Goal: Task Accomplishment & Management: Use online tool/utility

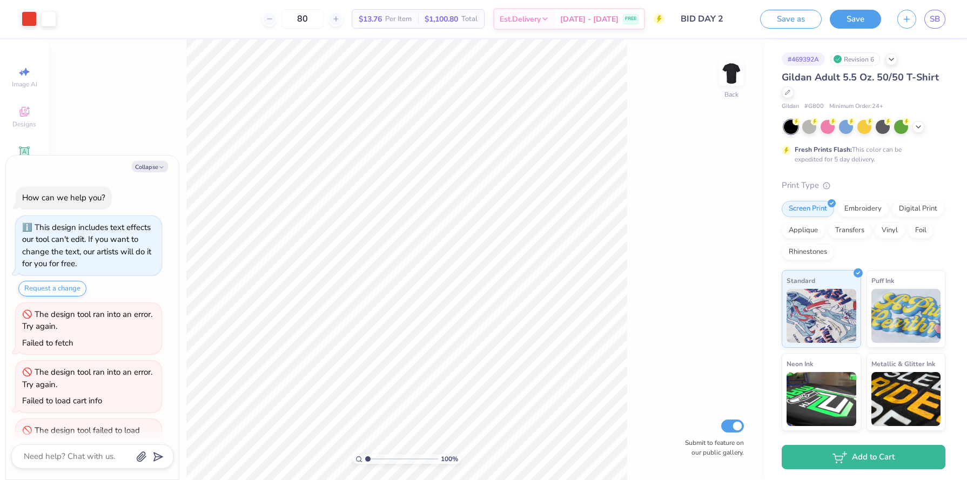
scroll to position [268, 0]
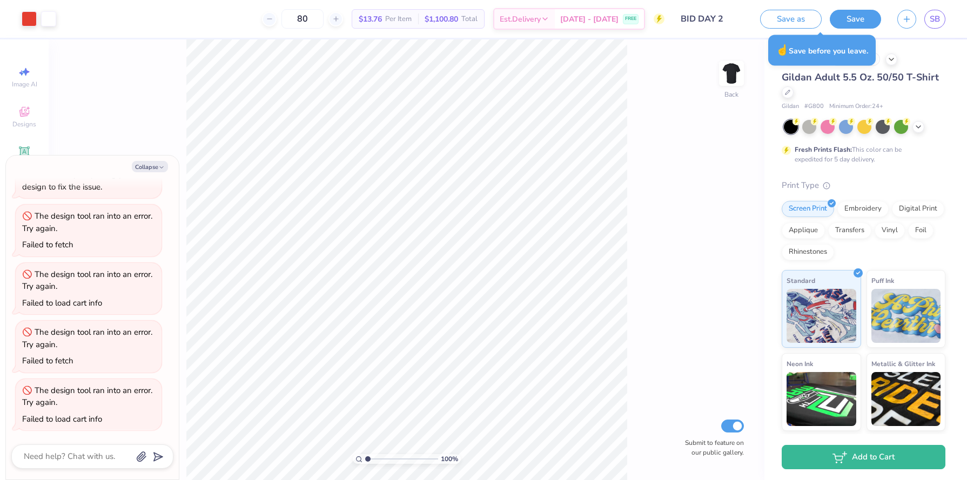
click at [848, 17] on button "Save" at bounding box center [855, 19] width 51 height 19
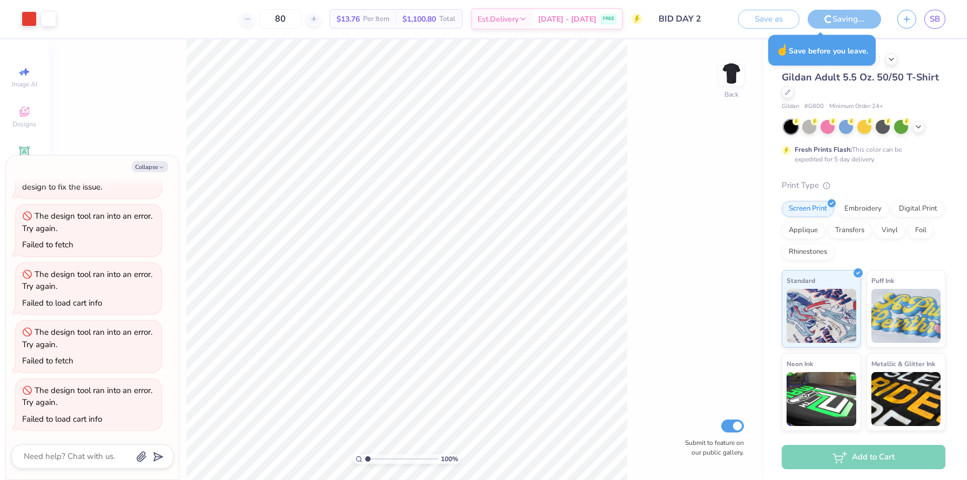
click at [848, 17] on div "Saving..." at bounding box center [844, 19] width 73 height 19
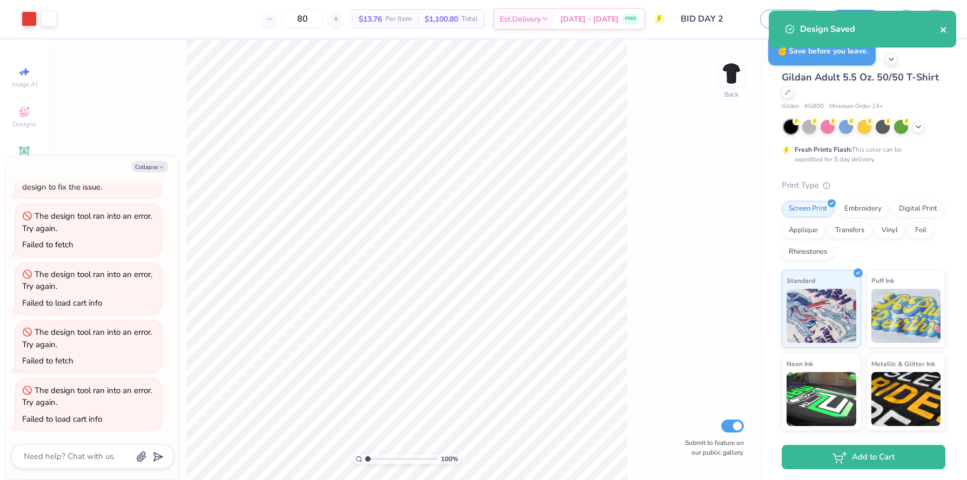
click at [945, 31] on icon "close" at bounding box center [943, 29] width 5 height 5
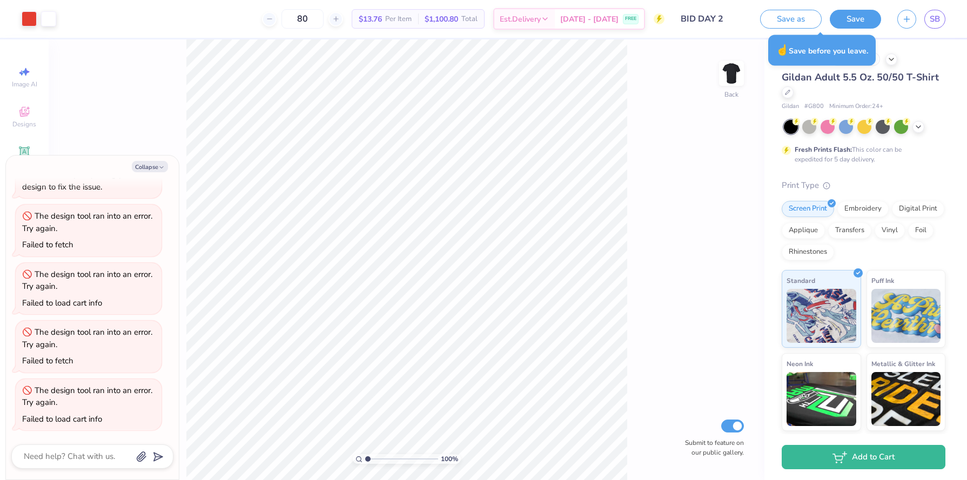
click at [943, 19] on div "Design Saved" at bounding box center [863, 33] width 192 height 49
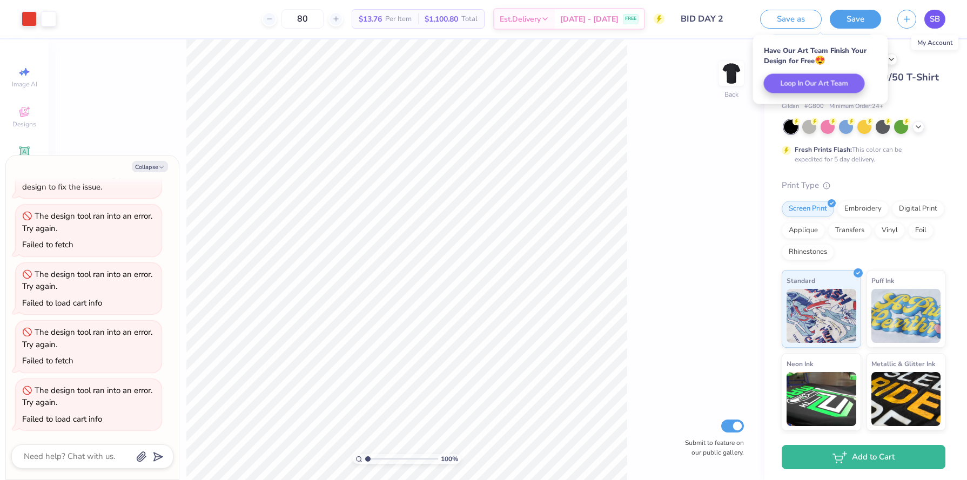
click at [935, 17] on span "SB" at bounding box center [935, 19] width 10 height 12
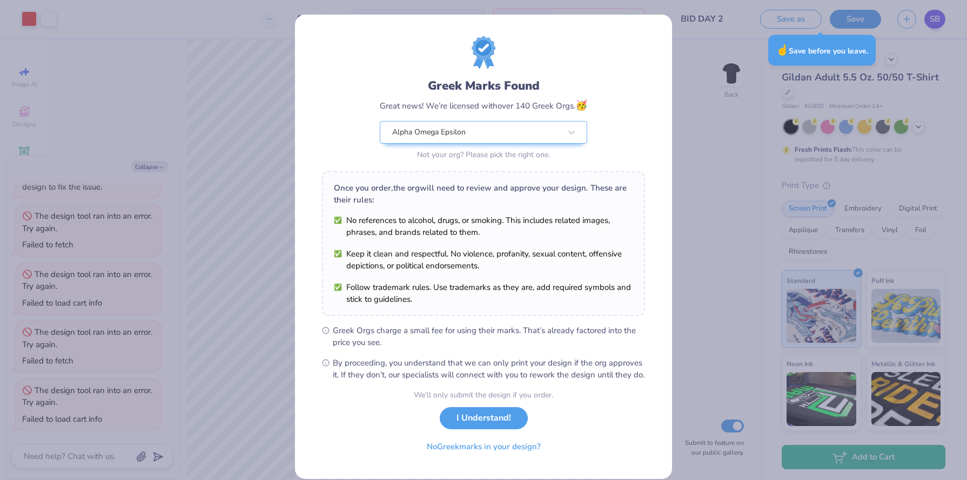
type textarea "x"
click at [500, 430] on button "I Understand!" at bounding box center [484, 418] width 88 height 22
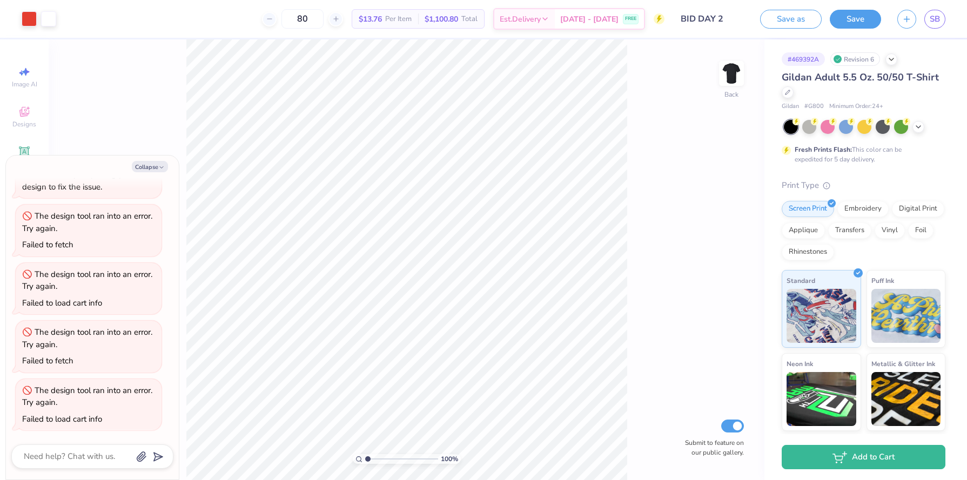
click at [950, 10] on div "Save as Save SB" at bounding box center [863, 19] width 207 height 38
click at [933, 25] on link "SB" at bounding box center [934, 19] width 21 height 19
click at [925, 15] on link "SB" at bounding box center [934, 19] width 21 height 19
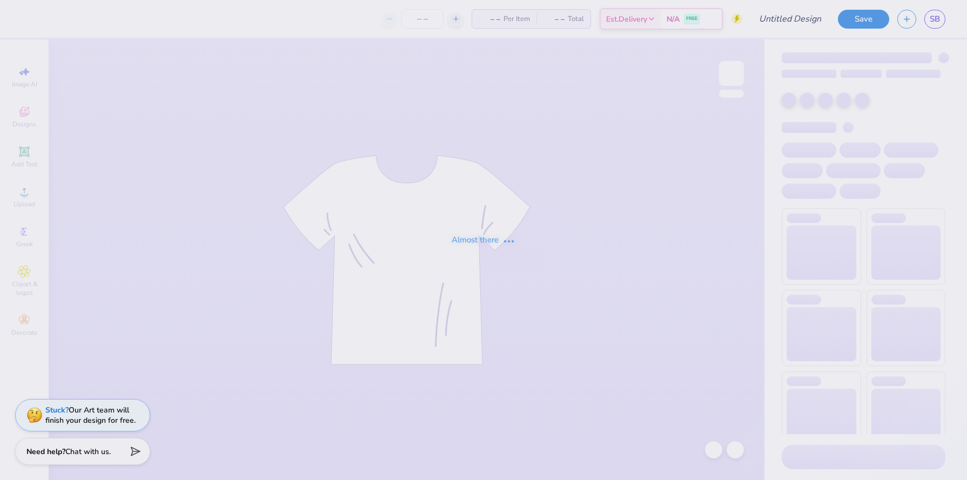
type input "Guest Check AOE"
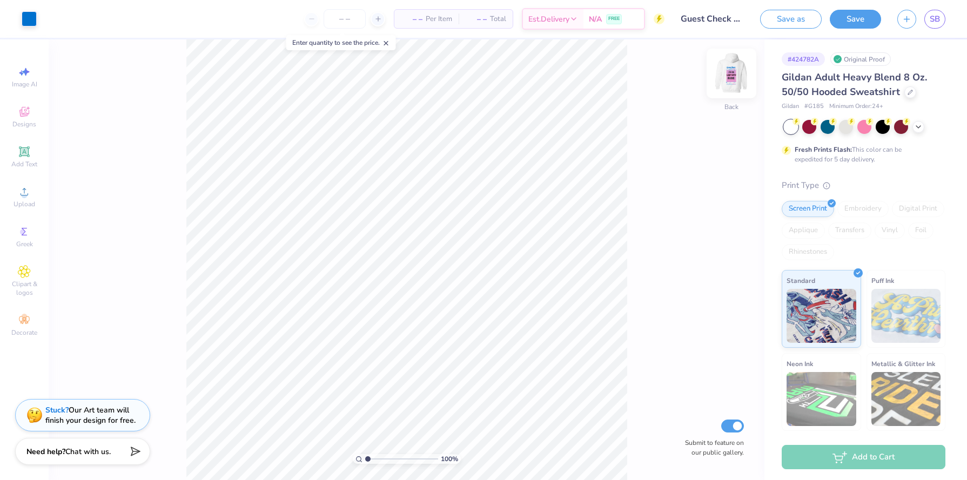
click at [734, 79] on img at bounding box center [731, 73] width 43 height 43
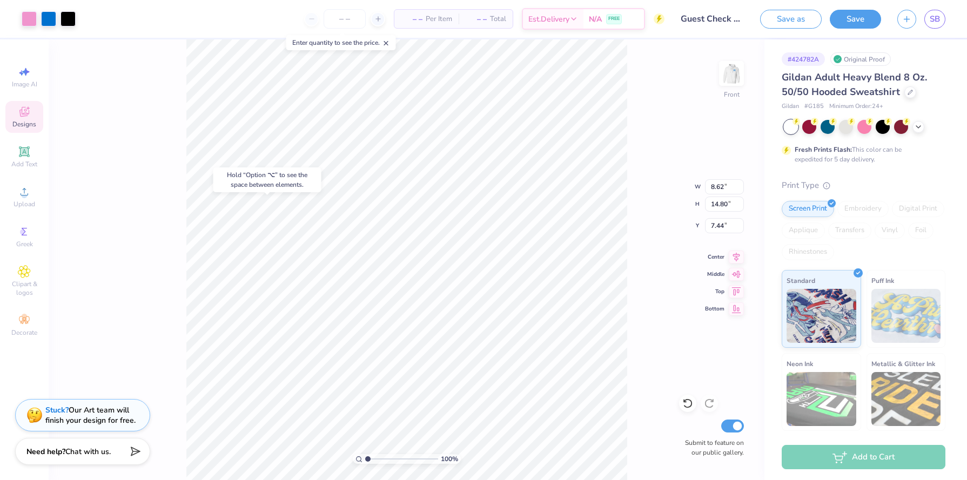
type input "7.44"
type input "1.62"
type input "1.69"
type input "14.80"
type input "1.27"
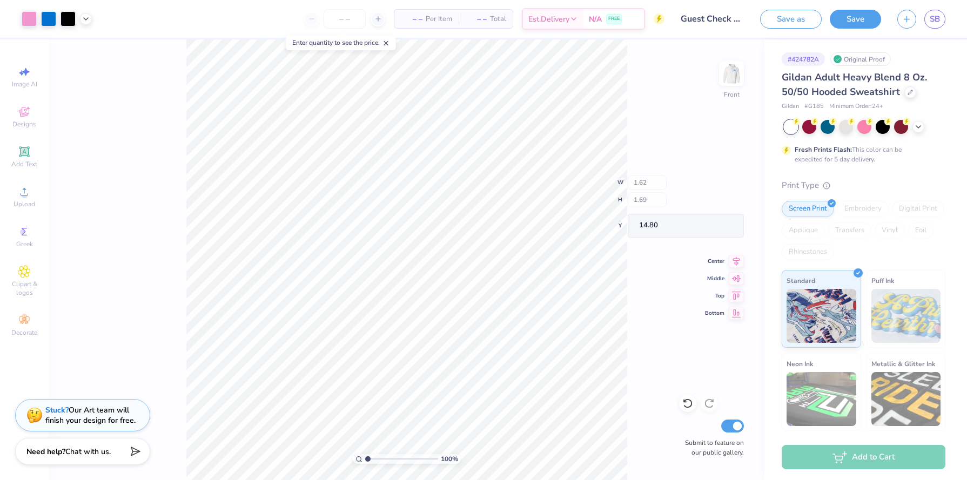
type input "1.61"
type input "14.88"
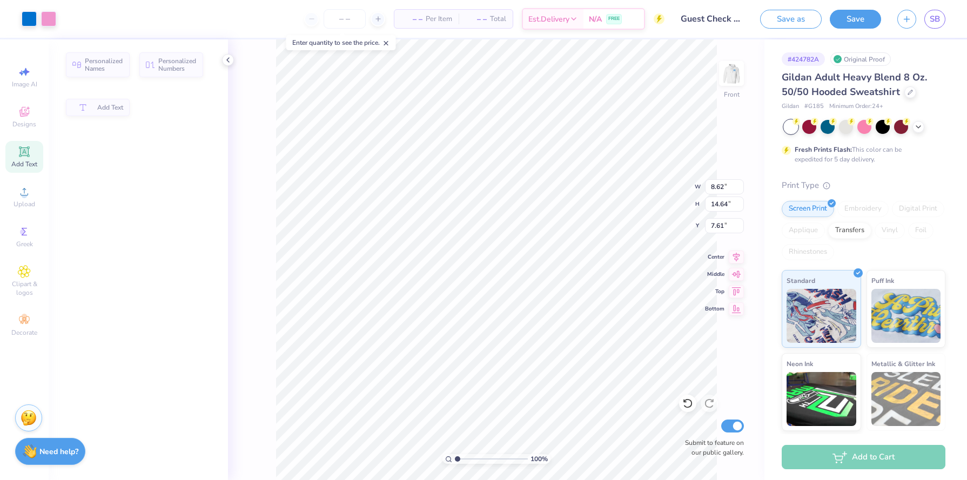
type input "14.64"
click at [688, 405] on icon at bounding box center [687, 403] width 11 height 11
type input "7.61"
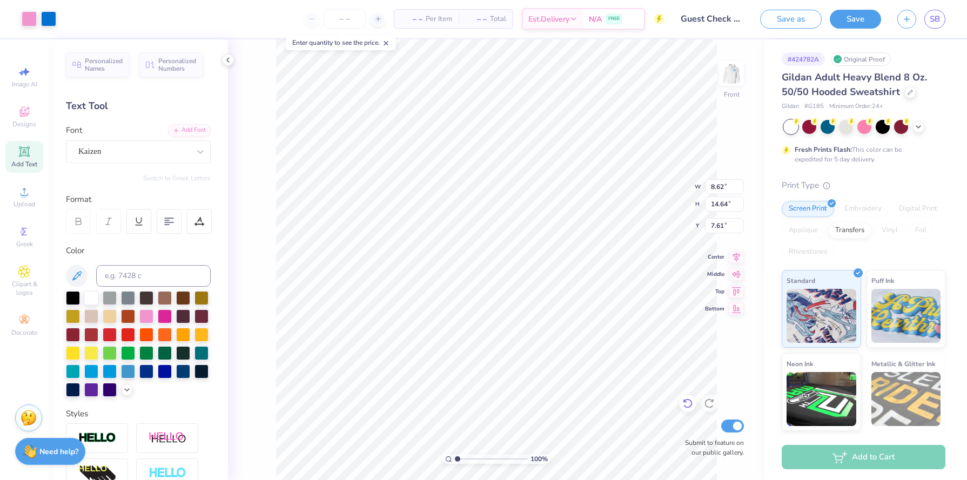
type input "6.27"
type input "10.15"
type input "17.24"
type input "6.32"
click at [32, 16] on div at bounding box center [29, 17] width 15 height 15
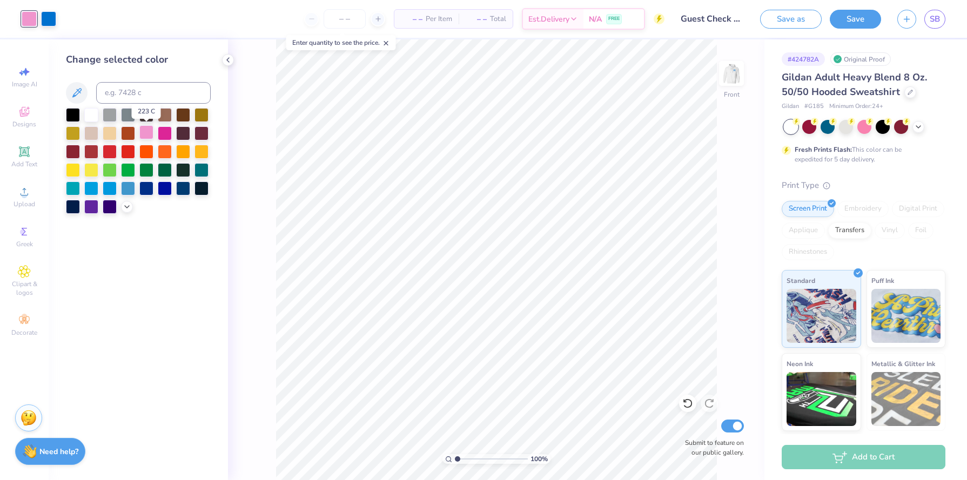
click at [143, 132] on div at bounding box center [146, 132] width 14 height 14
click at [128, 204] on icon at bounding box center [127, 206] width 9 height 9
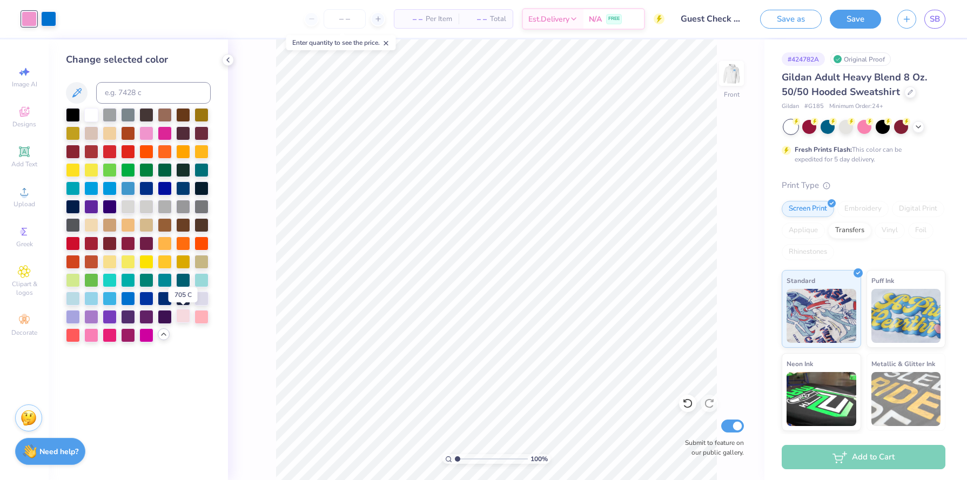
click at [186, 311] on div at bounding box center [183, 316] width 14 height 14
drag, startPoint x: 29, startPoint y: 196, endPoint x: 0, endPoint y: 266, distance: 75.6
click at [0, 264] on div "Image AI Designs Add Text Upload Greek Clipart & logos Decorate" at bounding box center [24, 259] width 49 height 441
click at [726, 75] on img at bounding box center [731, 73] width 43 height 43
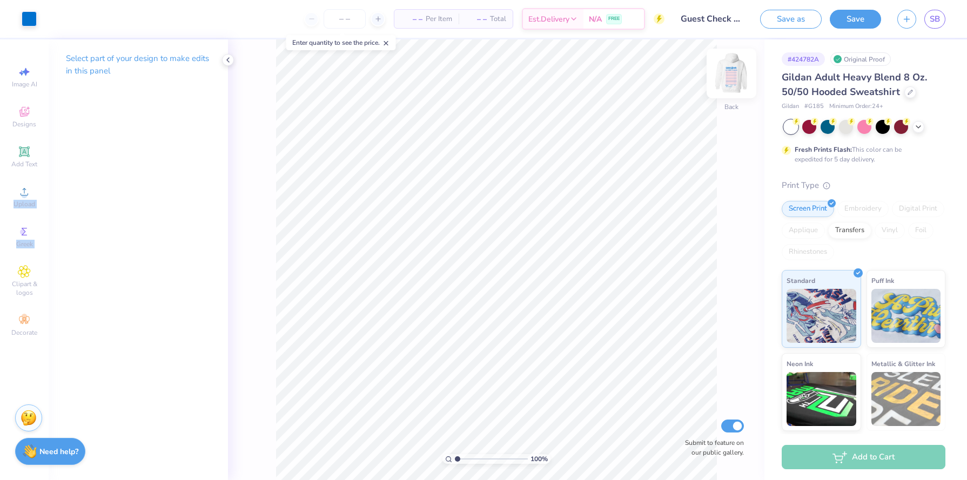
click at [725, 76] on img at bounding box center [731, 73] width 43 height 43
click at [735, 78] on img at bounding box center [731, 73] width 43 height 43
click at [735, 78] on img at bounding box center [732, 74] width 22 height 22
click at [736, 88] on img at bounding box center [731, 73] width 43 height 43
click at [339, 21] on input "number" at bounding box center [345, 18] width 42 height 19
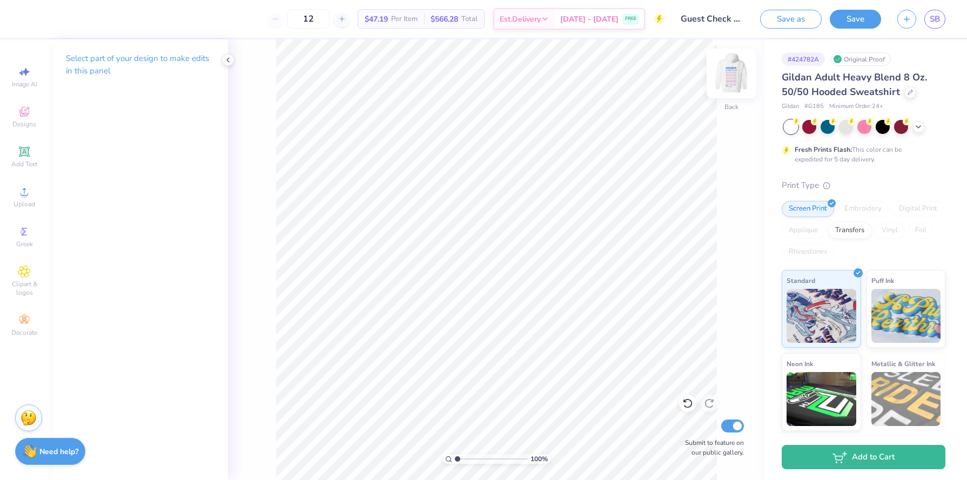
type input "12"
click at [727, 71] on img at bounding box center [731, 73] width 43 height 43
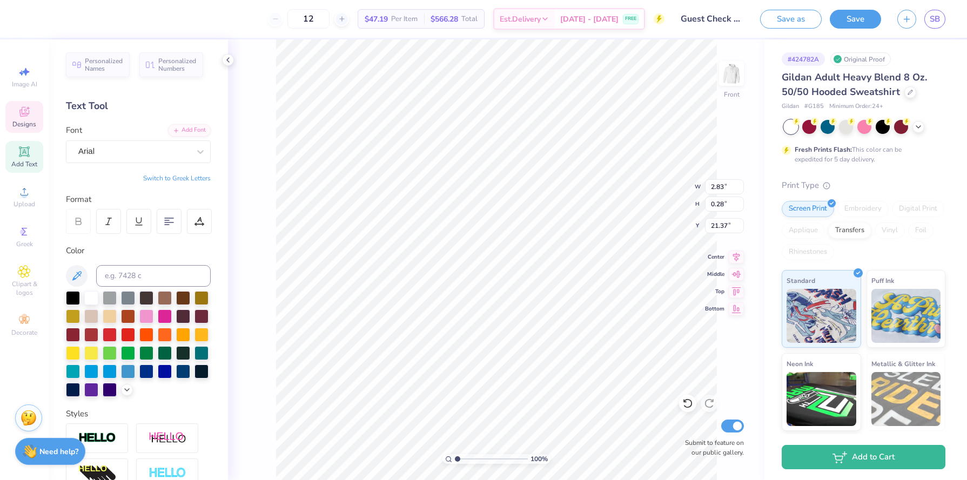
scroll to position [0, 2]
type textarea "[DOMAIN_NAME]"
click at [19, 154] on icon at bounding box center [24, 151] width 13 height 13
click at [917, 129] on icon at bounding box center [918, 126] width 9 height 9
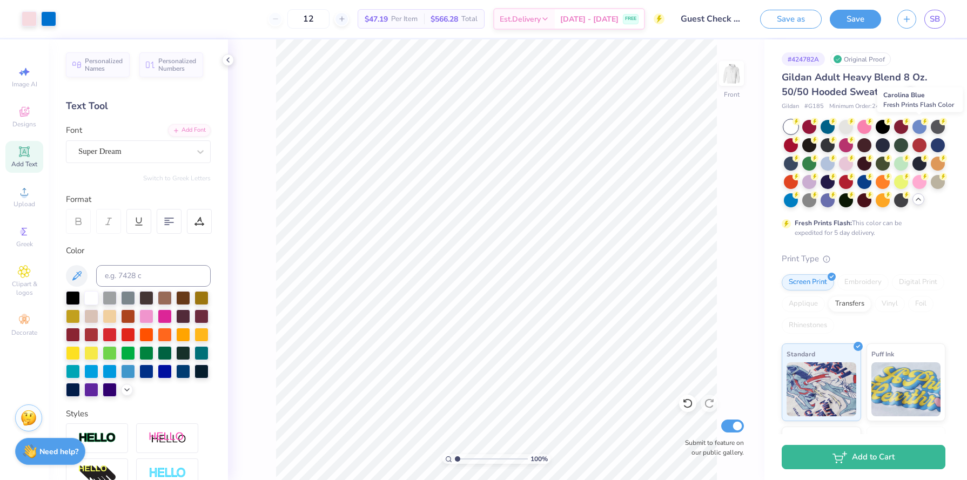
click at [917, 129] on div at bounding box center [920, 127] width 14 height 14
click at [847, 23] on button "Save" at bounding box center [855, 19] width 51 height 19
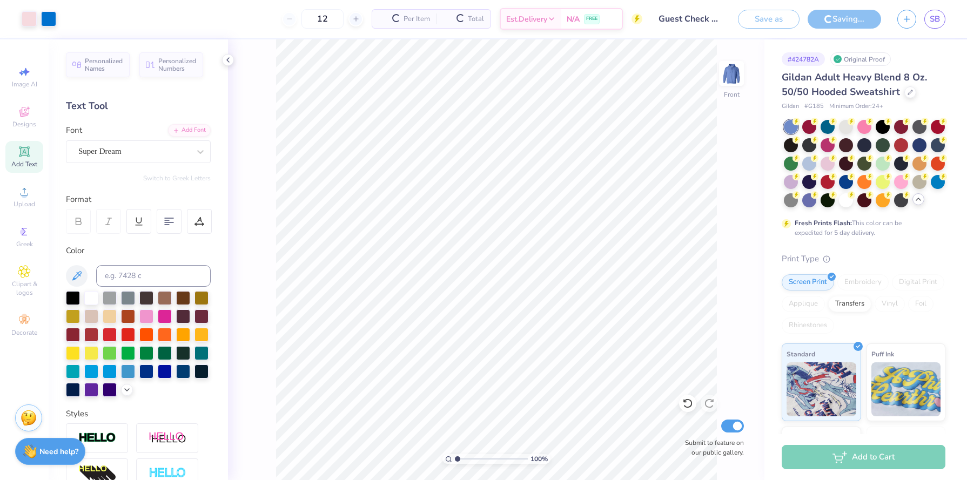
click at [843, 23] on div "Saving..." at bounding box center [844, 19] width 73 height 19
click at [849, 199] on div at bounding box center [846, 200] width 14 height 14
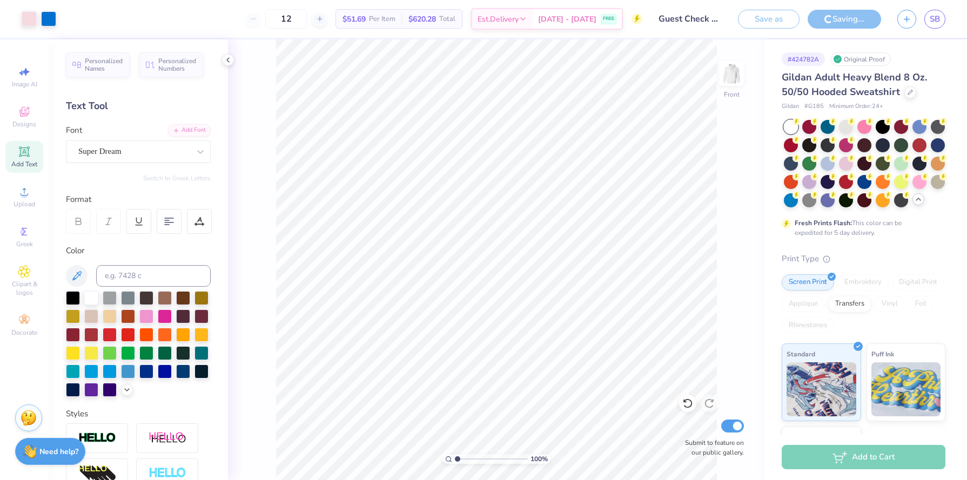
click at [790, 127] on div at bounding box center [791, 127] width 14 height 14
click at [789, 122] on div at bounding box center [791, 127] width 14 height 14
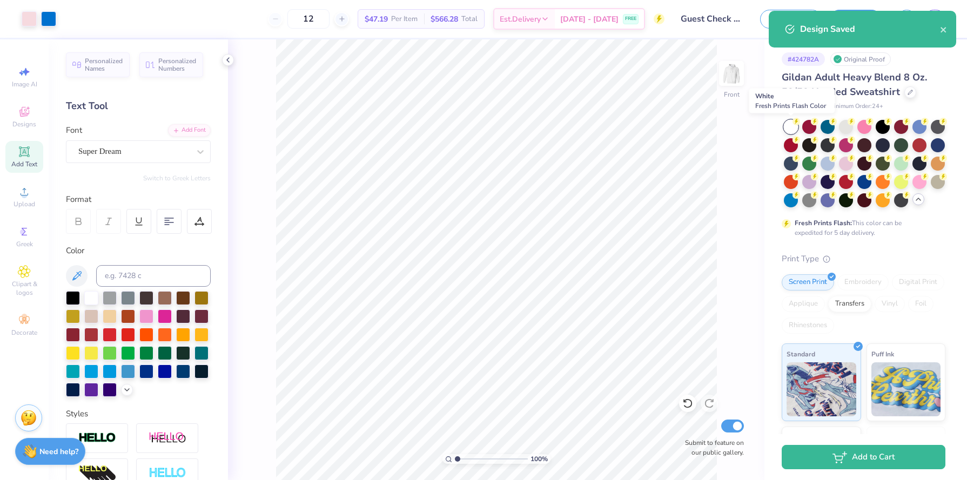
click at [789, 126] on div at bounding box center [791, 127] width 14 height 14
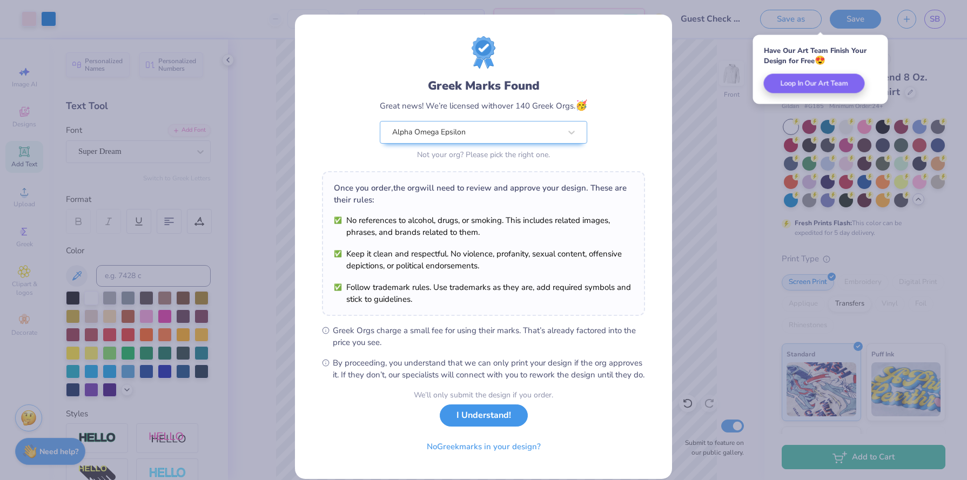
click at [481, 427] on button "I Understand!" at bounding box center [484, 416] width 88 height 22
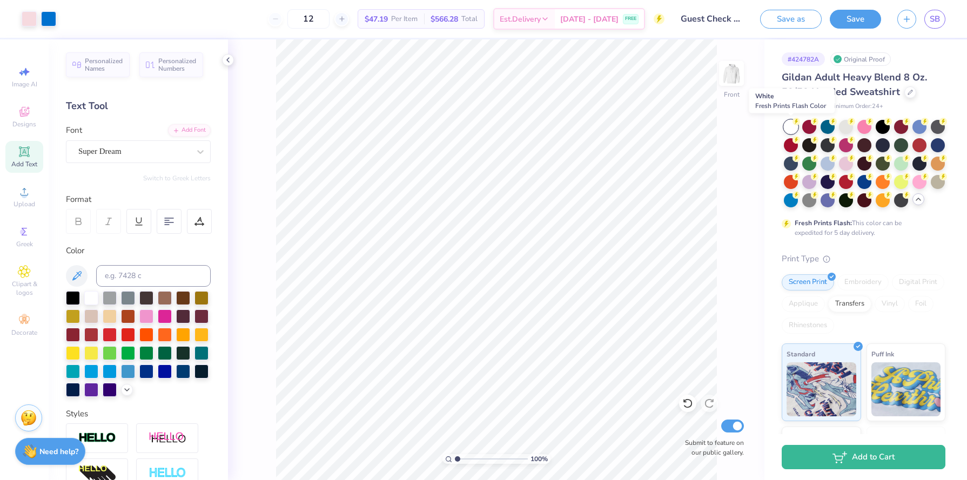
click at [797, 125] on div at bounding box center [791, 127] width 14 height 14
click at [733, 66] on img at bounding box center [731, 73] width 43 height 43
click at [731, 75] on img at bounding box center [731, 73] width 43 height 43
click at [853, 21] on button "Save" at bounding box center [855, 17] width 51 height 19
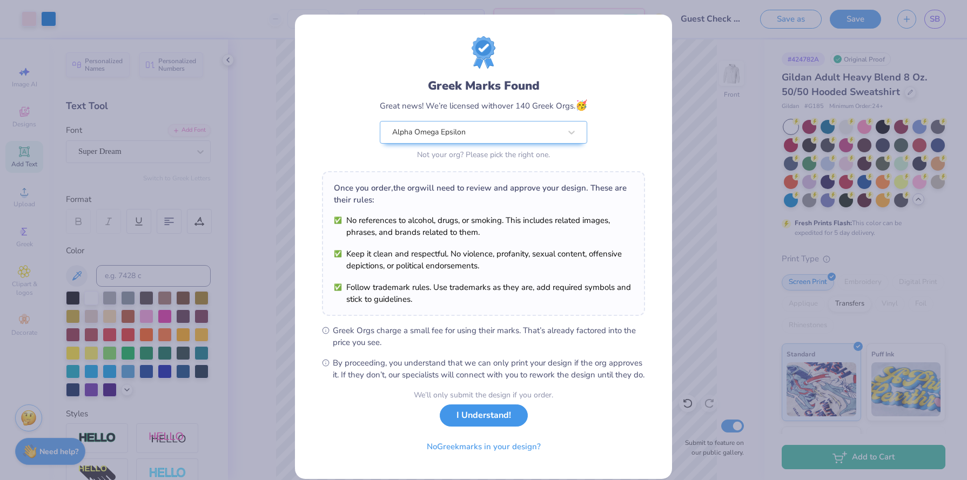
click at [504, 423] on button "I Understand!" at bounding box center [484, 416] width 88 height 22
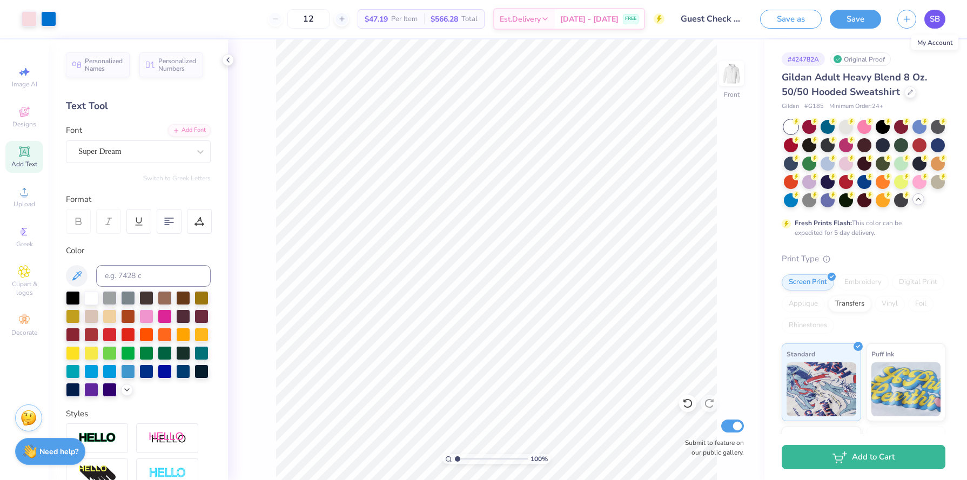
click at [930, 17] on span "SB" at bounding box center [935, 19] width 10 height 12
